Goal: Task Accomplishment & Management: Manage account settings

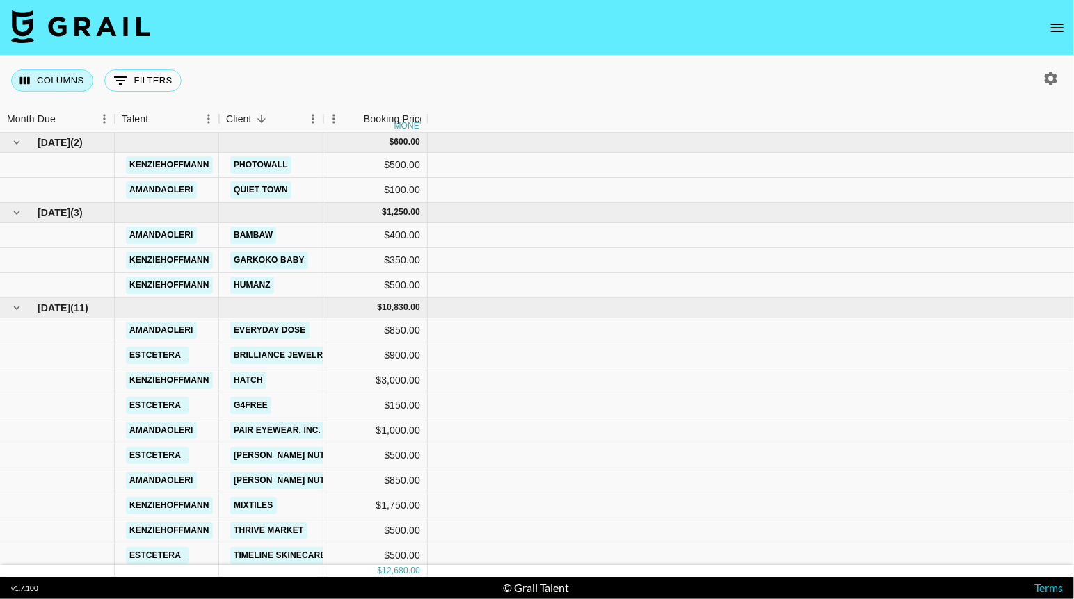
click at [69, 79] on button "Columns" at bounding box center [52, 81] width 82 height 22
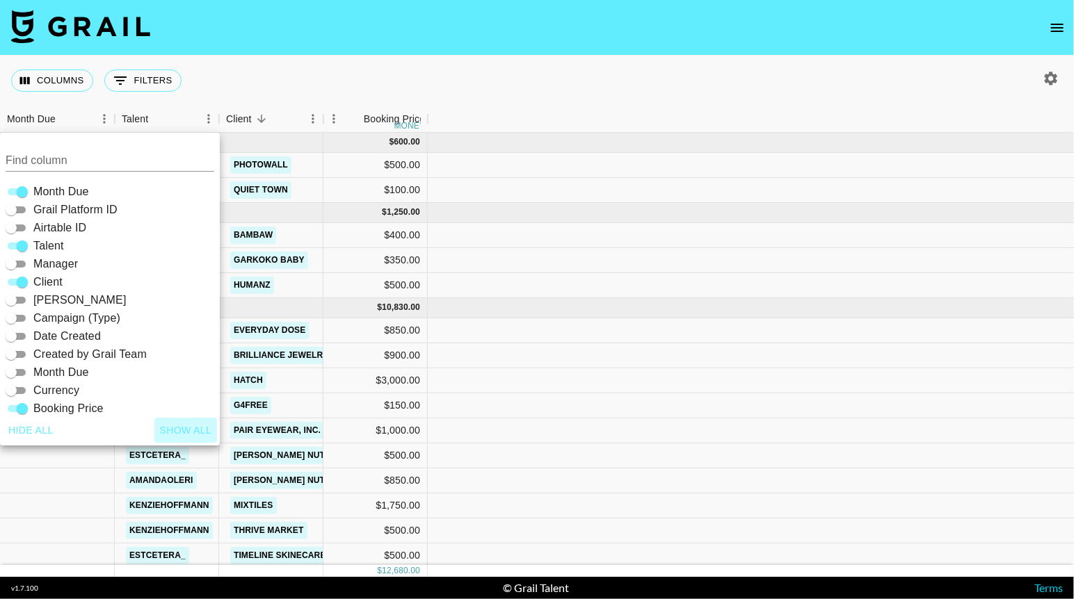
click at [185, 424] on button "Show all" at bounding box center [185, 431] width 63 height 26
checkbox input "true"
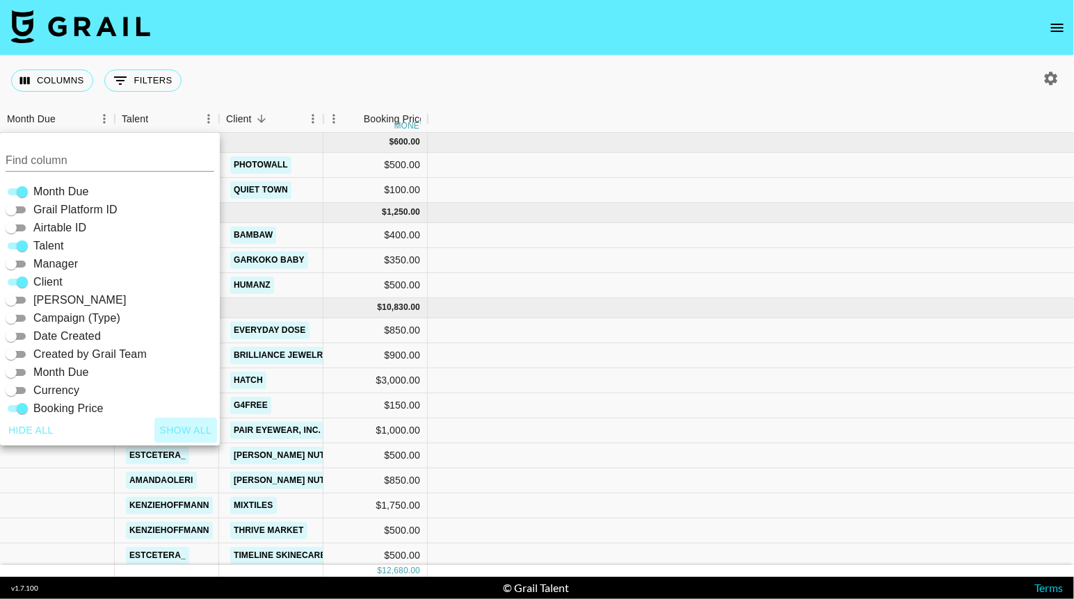
checkbox input "true"
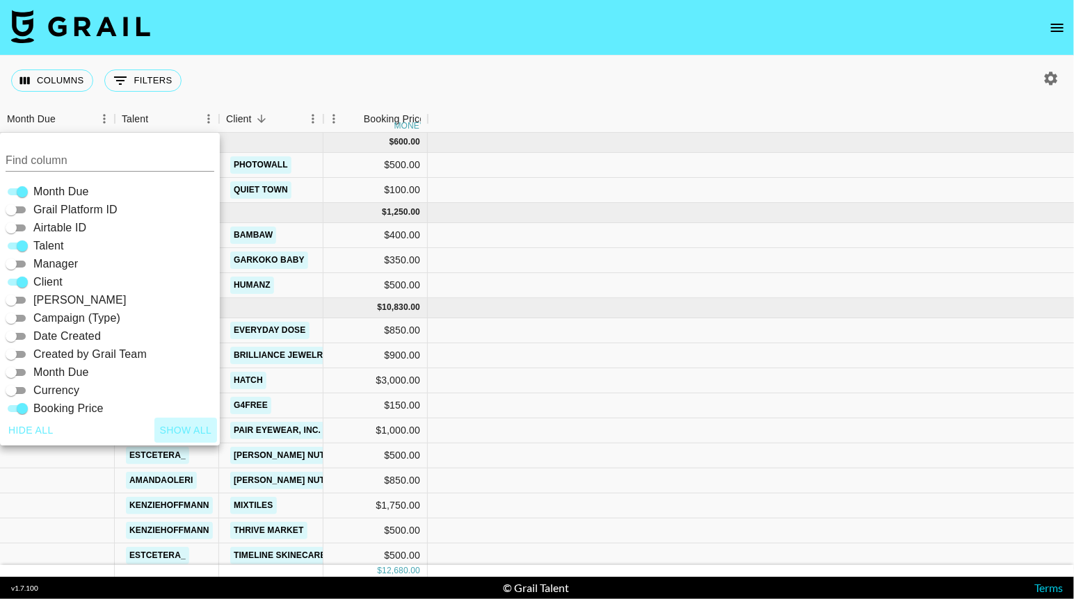
checkbox input "true"
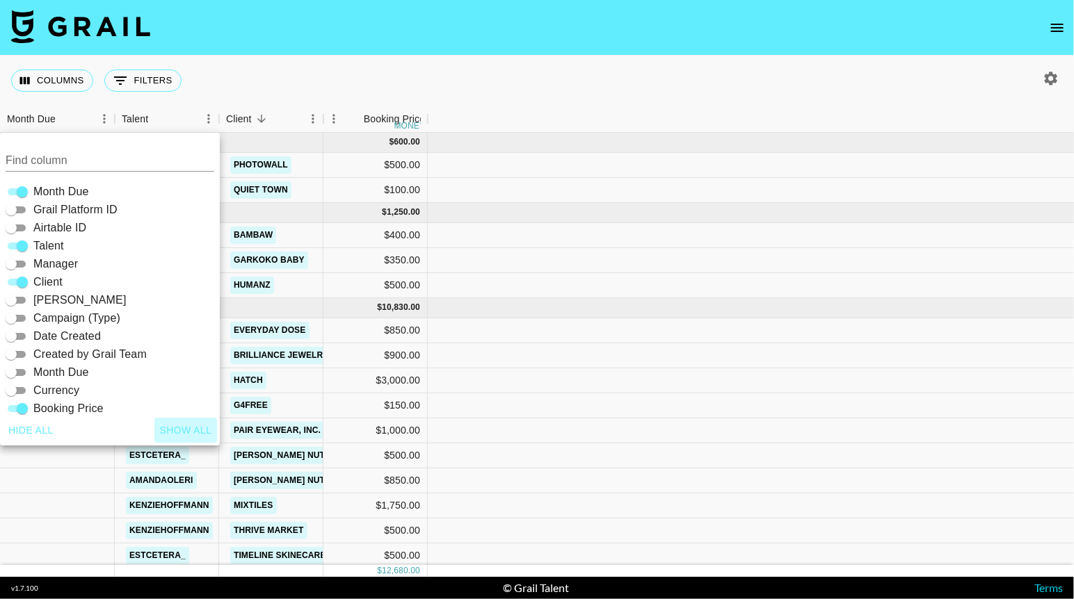
checkbox input "true"
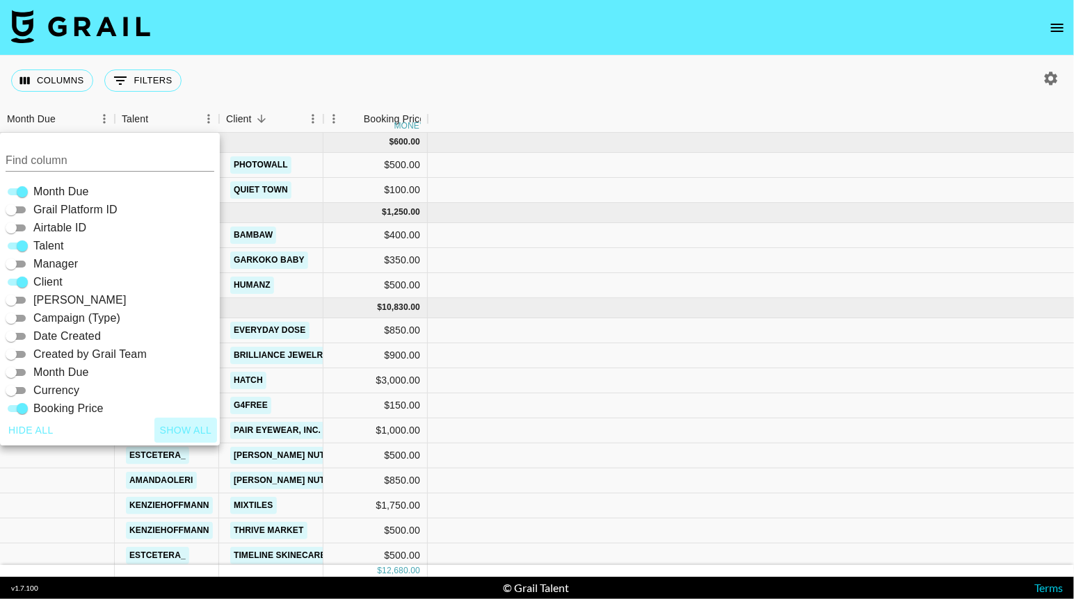
checkbox input "true"
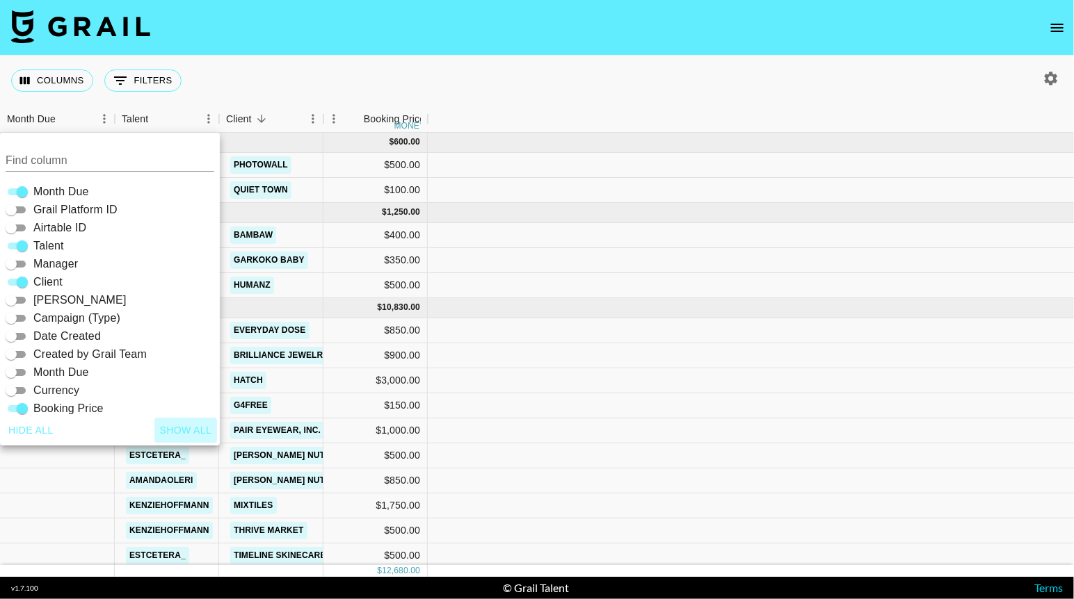
checkbox input "true"
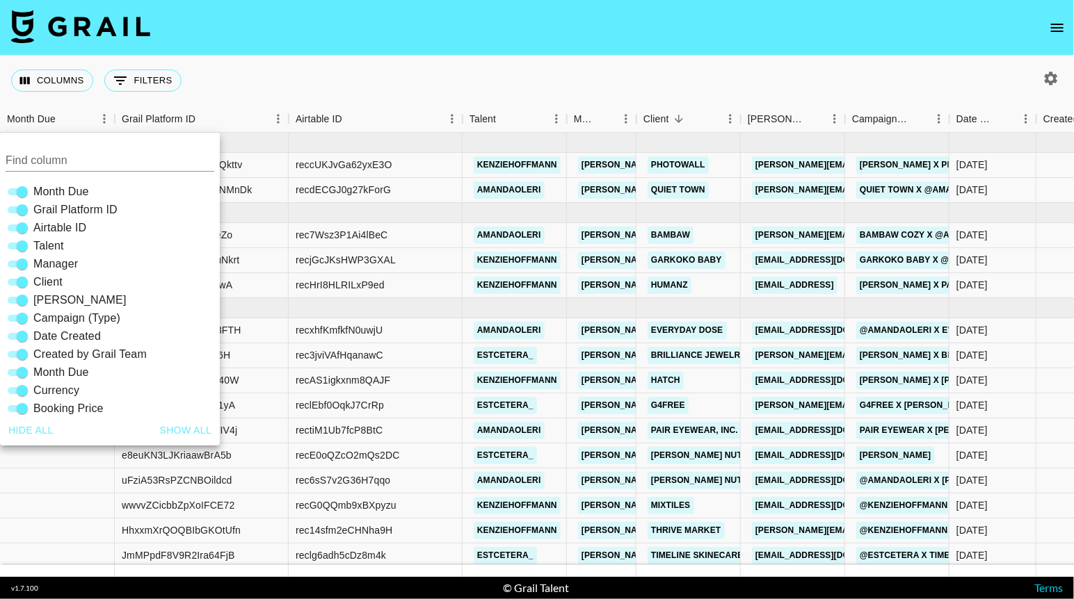
click at [505, 70] on div "Columns 0 Filters + Booking" at bounding box center [537, 81] width 1074 height 50
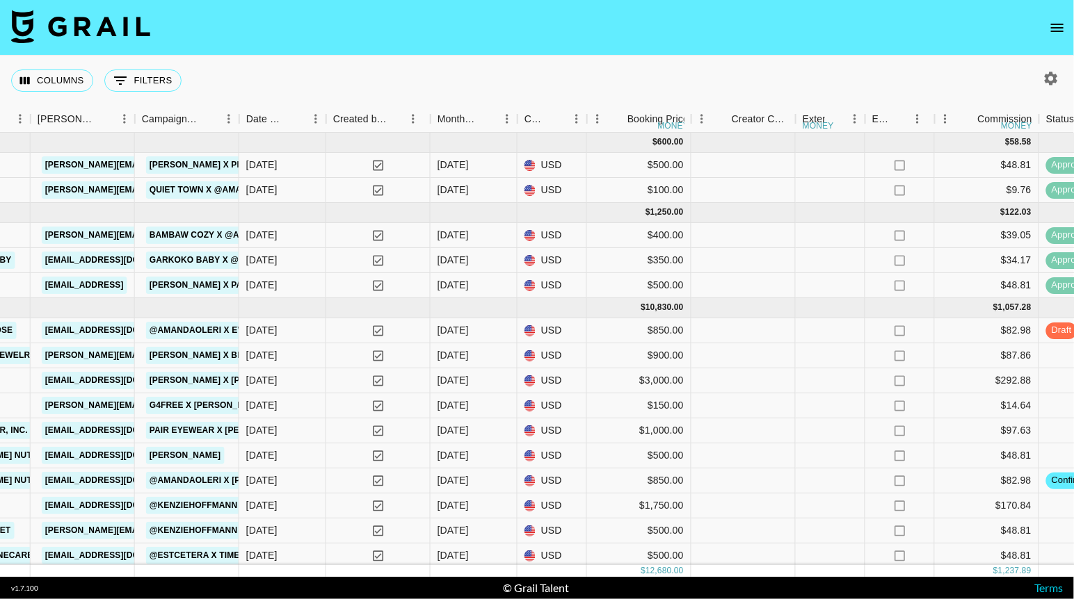
scroll to position [28, 710]
